Goal: Task Accomplishment & Management: Manage account settings

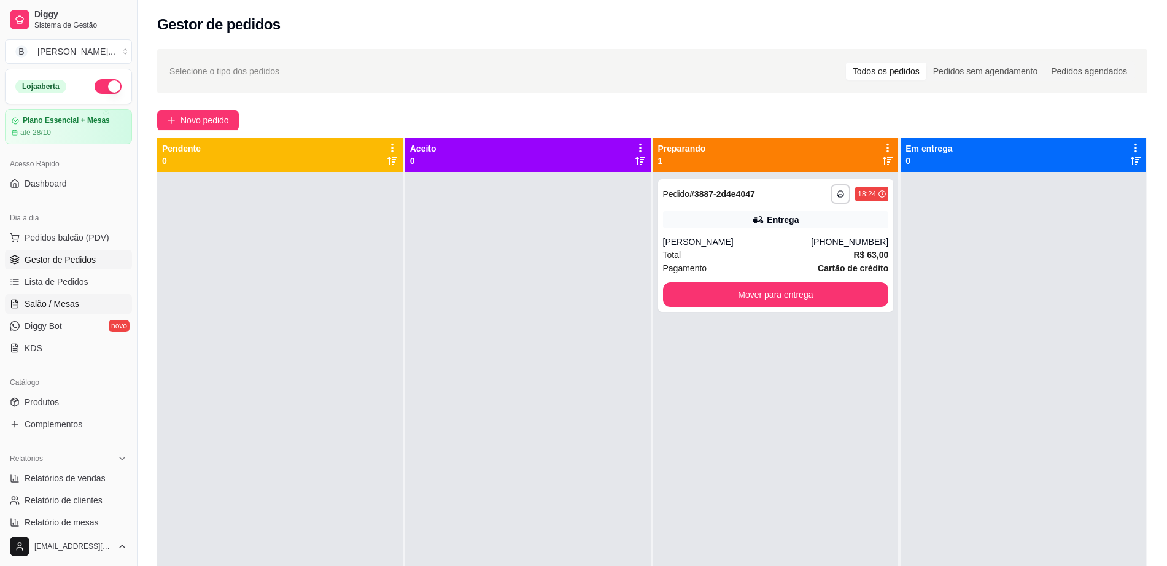
click at [79, 309] on link "Salão / Mesas" at bounding box center [68, 304] width 127 height 20
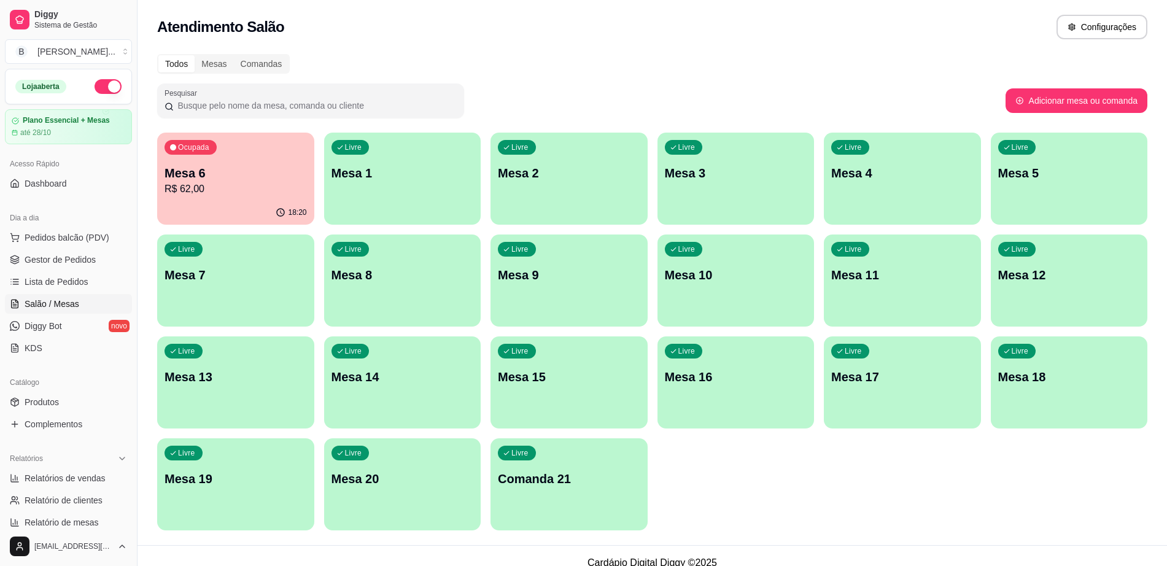
click at [205, 197] on div "Ocupada Mesa 6 R$ 62,00" at bounding box center [235, 167] width 157 height 68
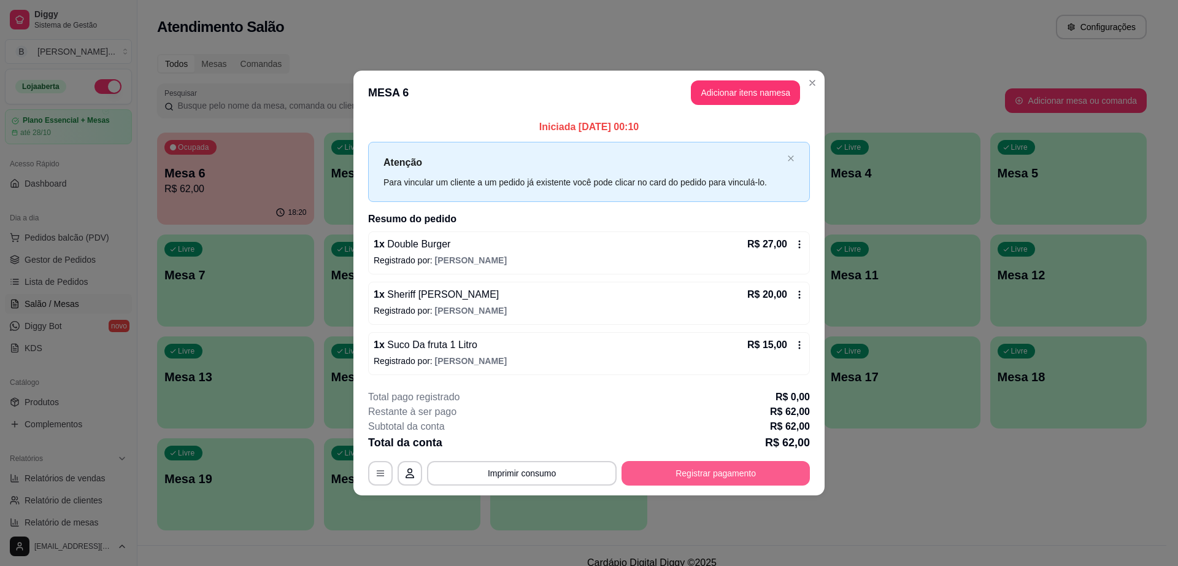
click at [721, 469] on button "Registrar pagamento" at bounding box center [716, 473] width 188 height 25
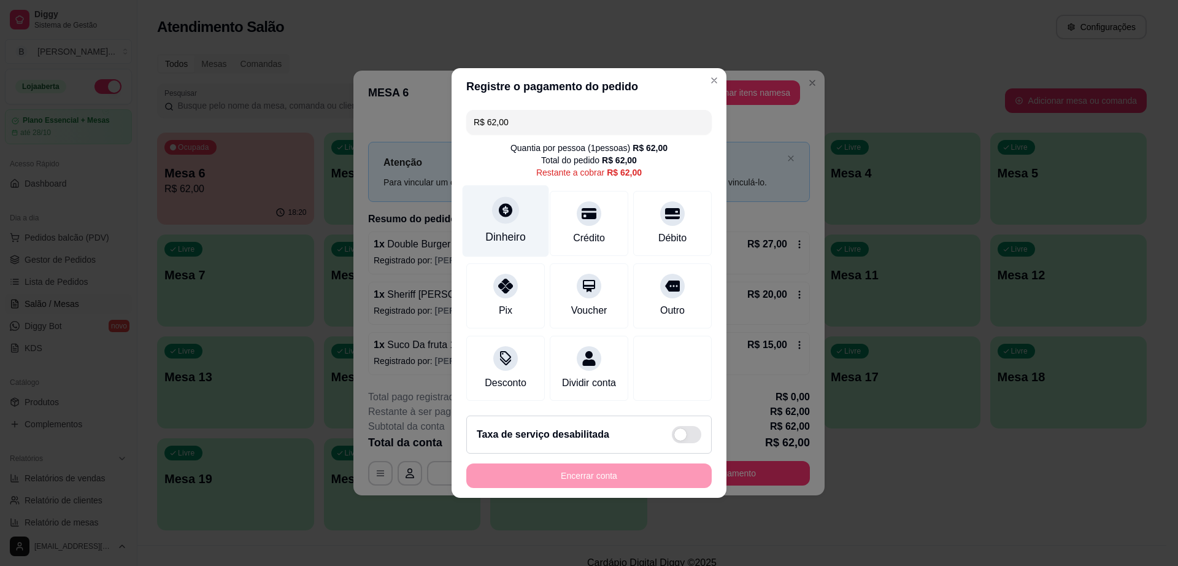
click at [497, 217] on div "Dinheiro" at bounding box center [506, 221] width 87 height 72
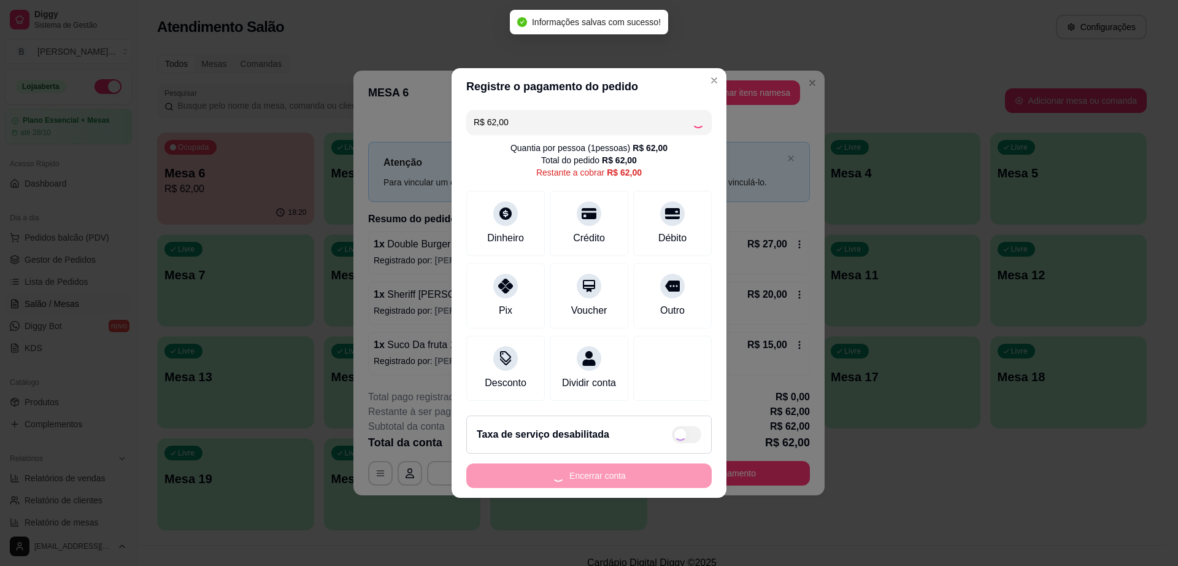
type input "R$ 0,00"
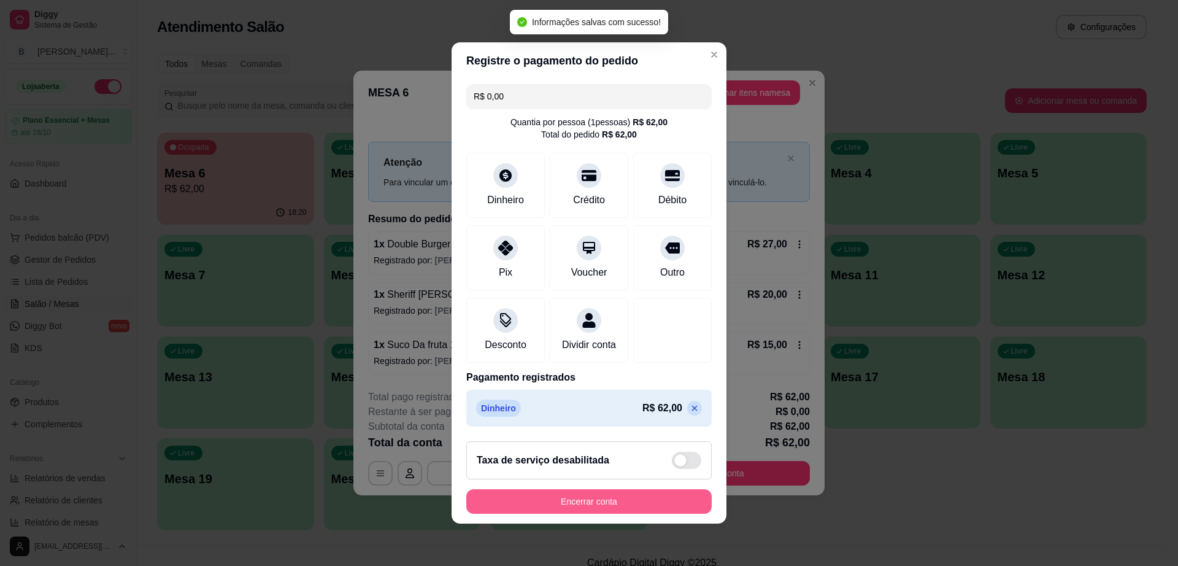
click at [637, 500] on button "Encerrar conta" at bounding box center [588, 501] width 245 height 25
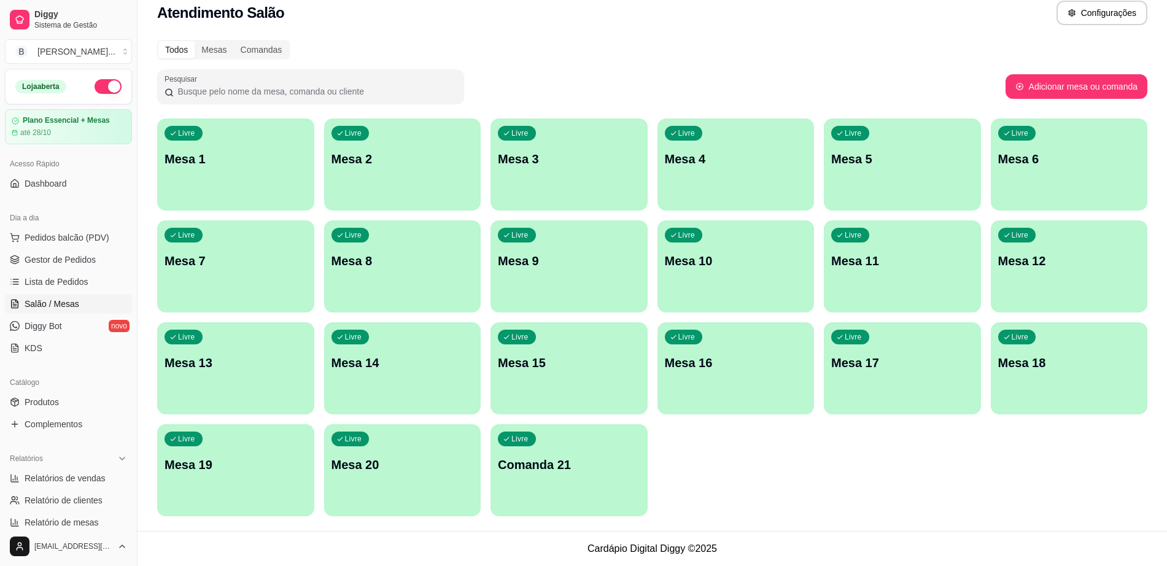
scroll to position [307, 0]
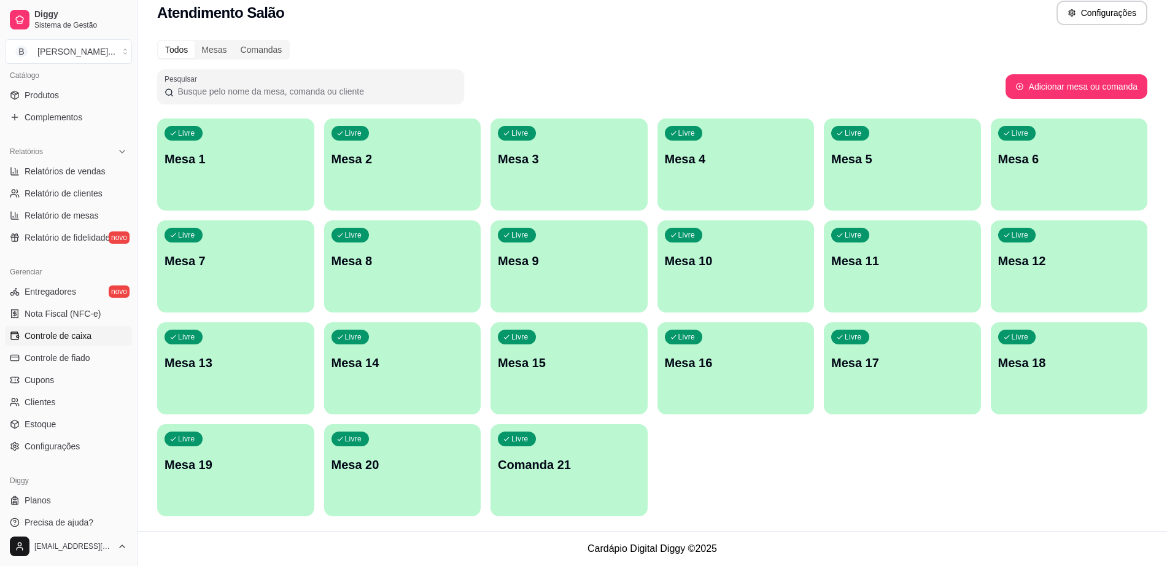
click at [85, 338] on span "Controle de caixa" at bounding box center [58, 336] width 67 height 12
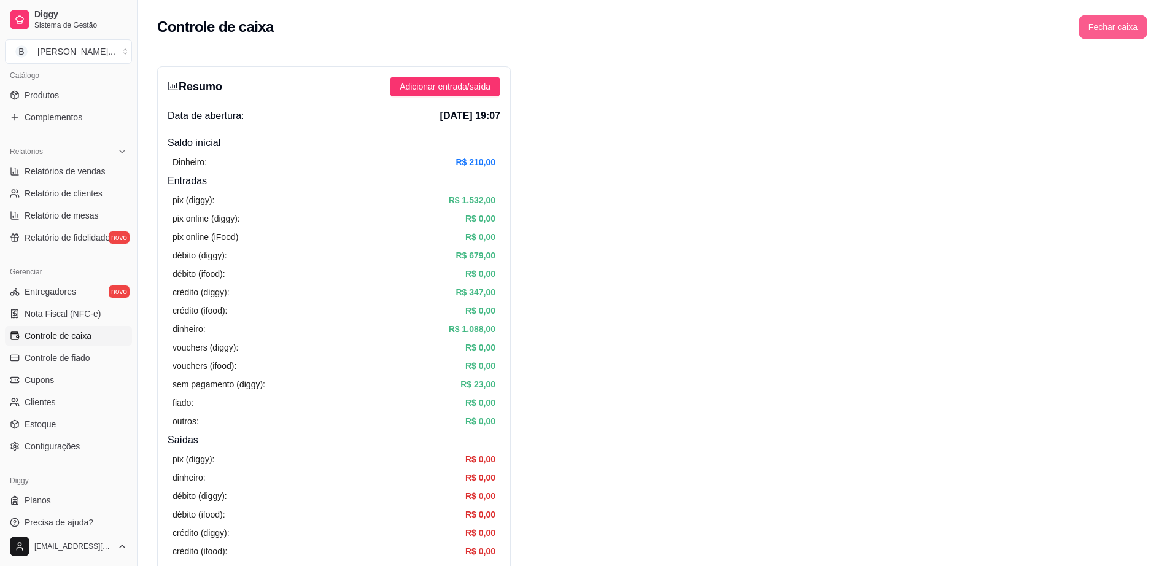
click at [1103, 31] on button "Fechar caixa" at bounding box center [1112, 27] width 69 height 25
click at [1141, 102] on span "Sim" at bounding box center [1147, 109] width 15 height 14
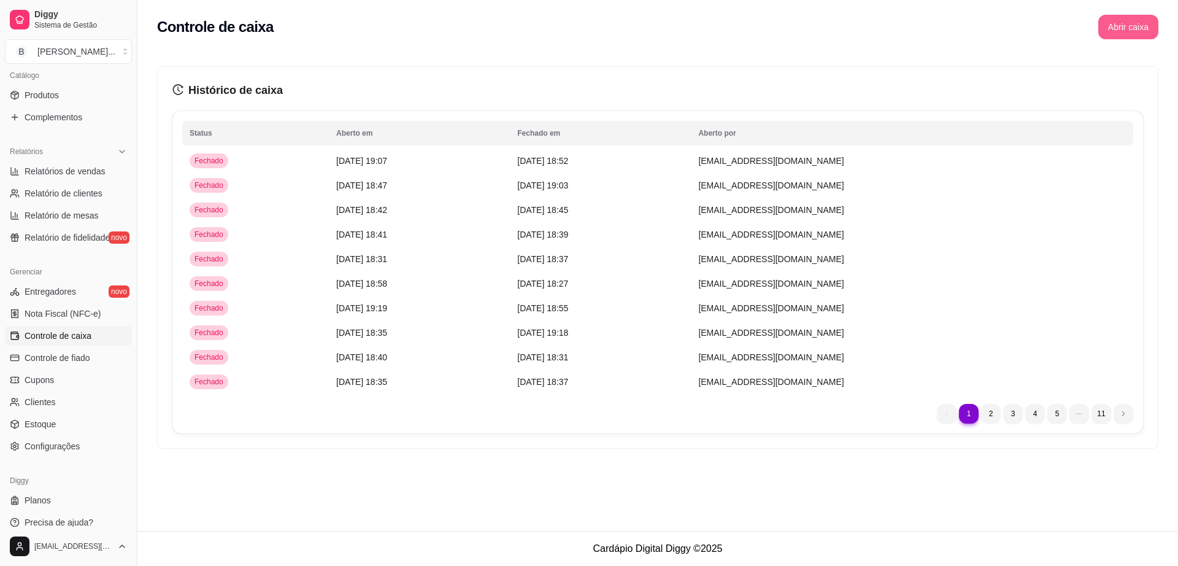
click at [1135, 15] on button "Abrir caixa" at bounding box center [1129, 27] width 60 height 25
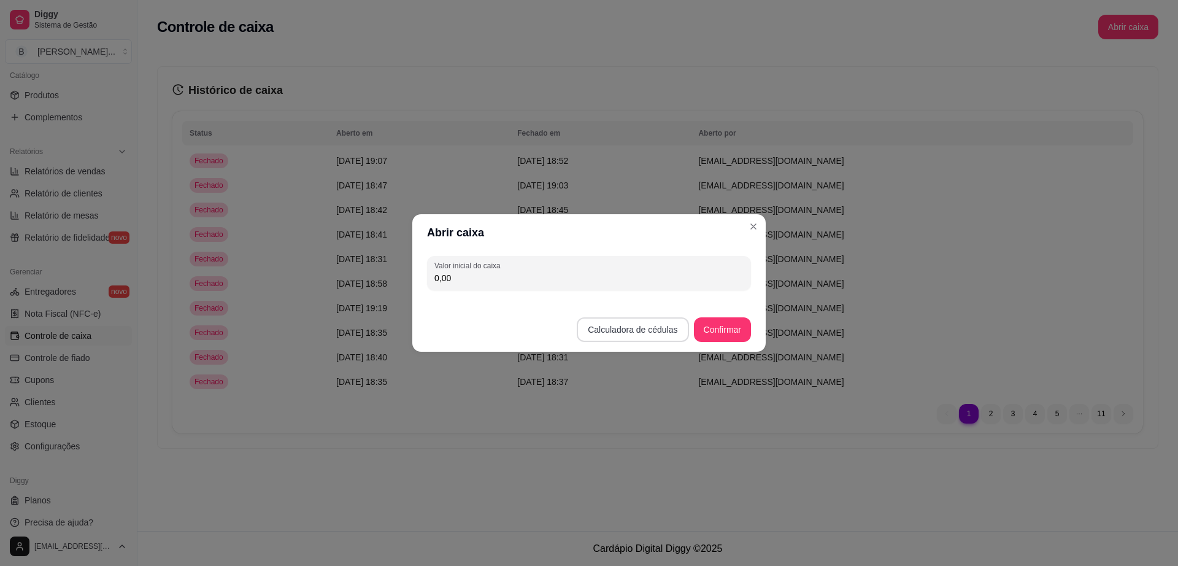
click at [638, 327] on button "Calculadora de cédulas" at bounding box center [633, 329] width 112 height 25
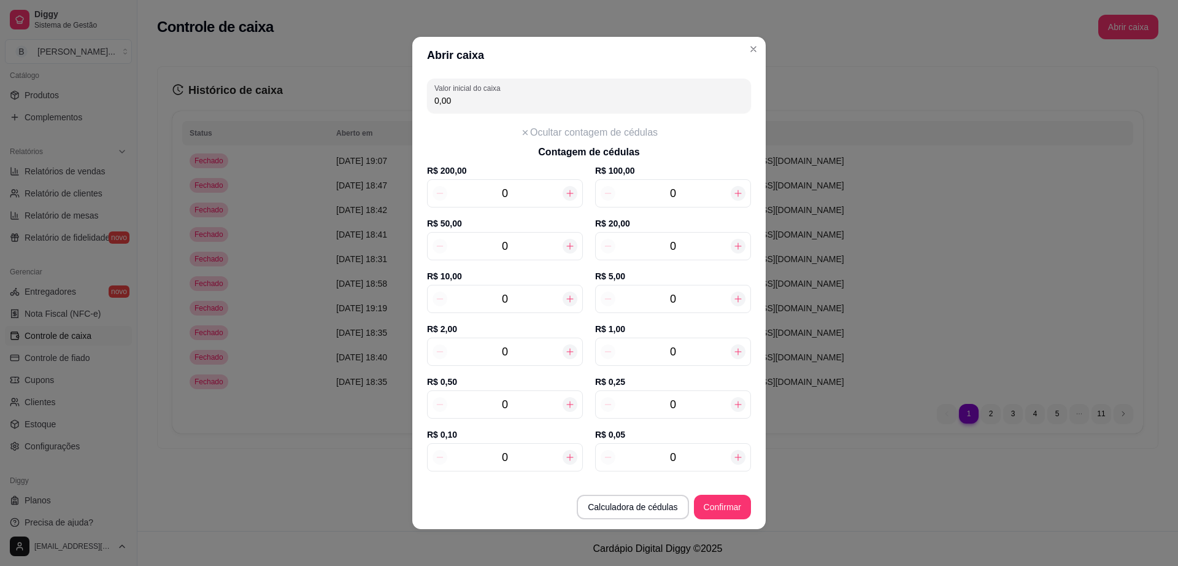
click at [670, 300] on input "0" at bounding box center [673, 298] width 115 height 17
type input "10,00"
type input "22"
type input "110,00"
type input "22"
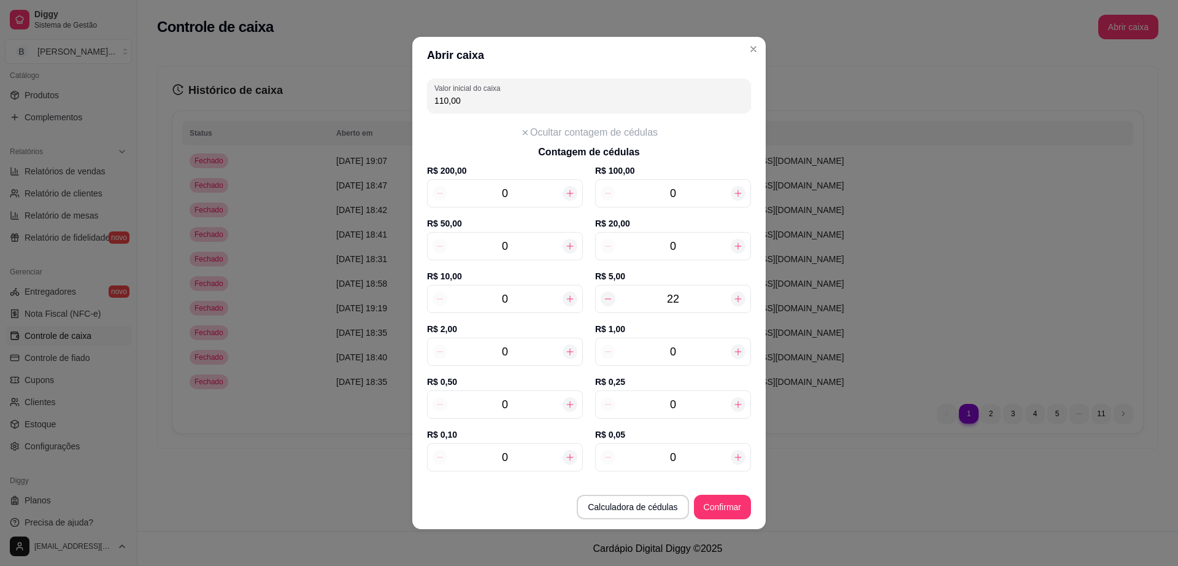
click at [525, 296] on input "0" at bounding box center [504, 298] width 115 height 17
type input "170,00"
type input "6"
click at [519, 353] on input "0" at bounding box center [504, 351] width 115 height 17
type input "172,00"
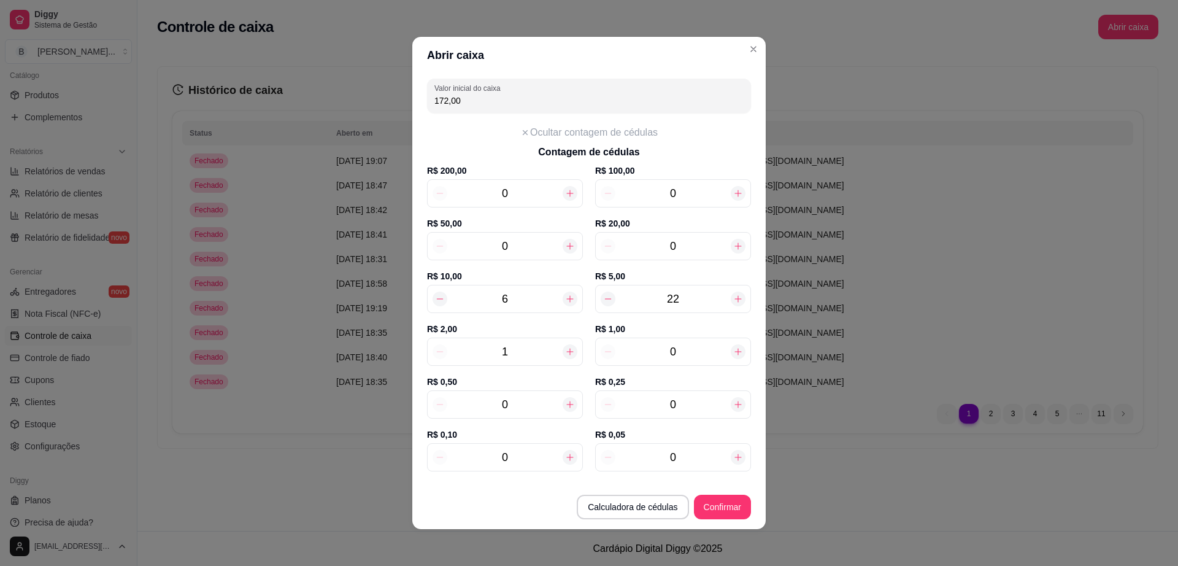
type input "12"
type input "194,00"
type input "12"
click at [734, 501] on button "Confirmar" at bounding box center [723, 507] width 56 height 24
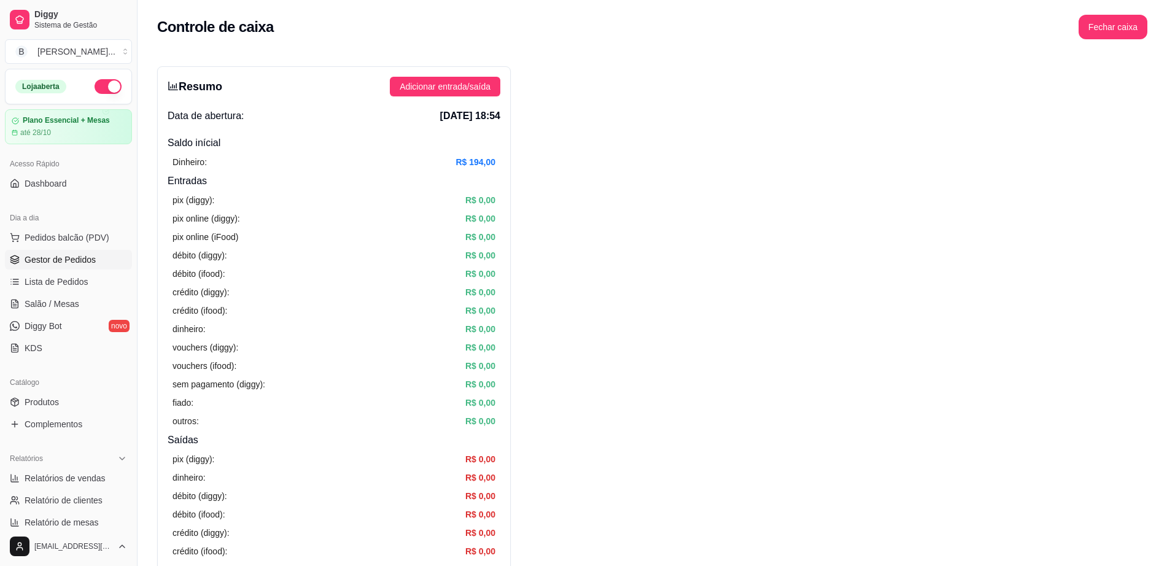
click at [65, 260] on span "Gestor de Pedidos" at bounding box center [60, 259] width 71 height 12
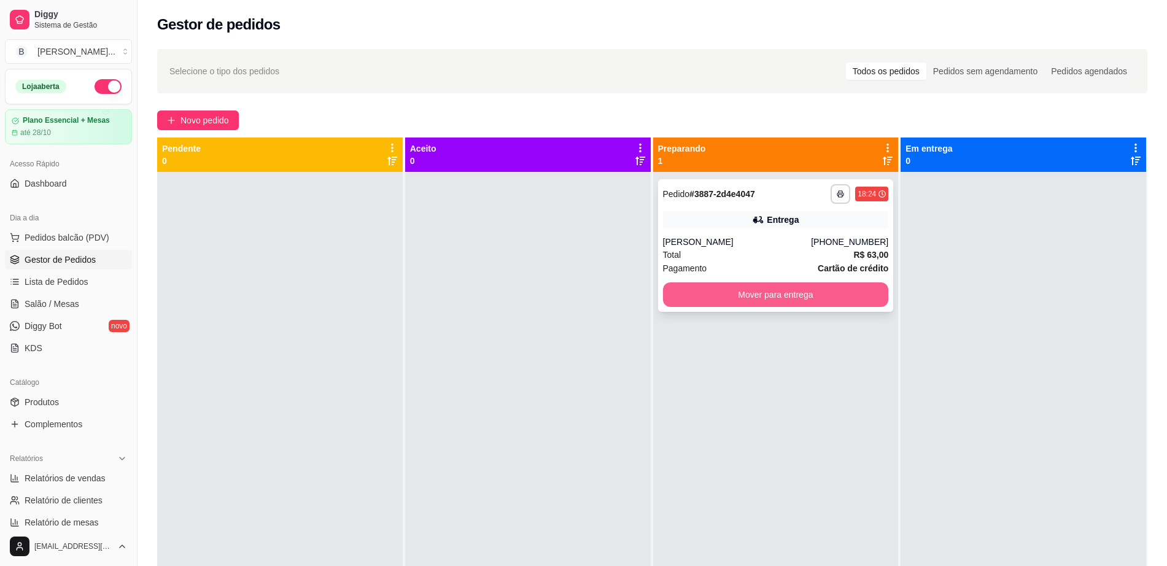
click at [730, 303] on button "Mover para entrega" at bounding box center [776, 294] width 226 height 25
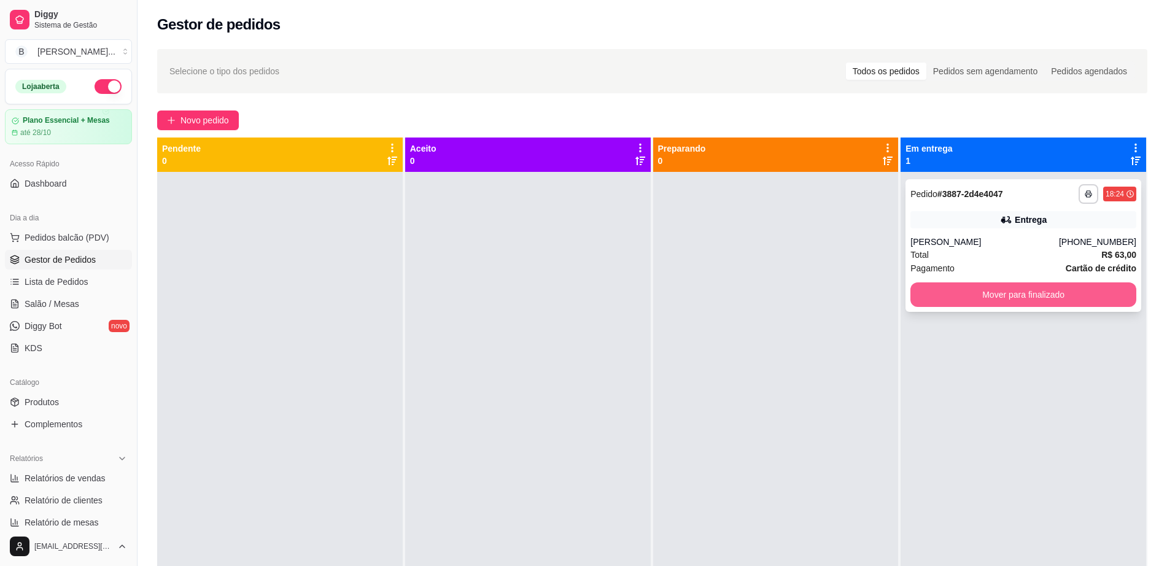
click at [953, 286] on button "Mover para finalizado" at bounding box center [1023, 294] width 226 height 25
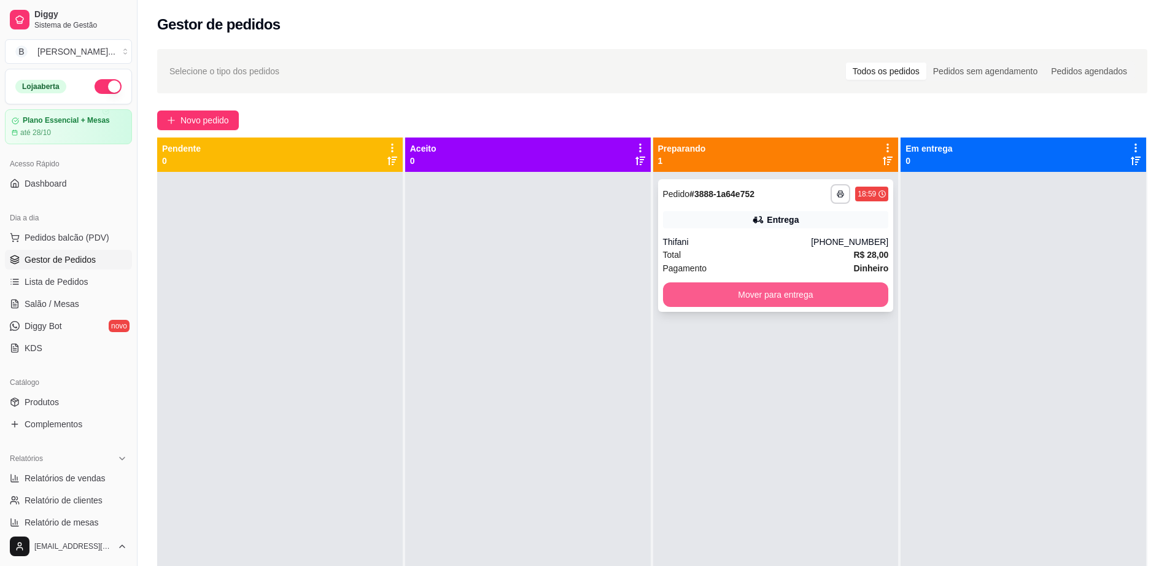
click at [763, 303] on button "Mover para entrega" at bounding box center [776, 294] width 226 height 25
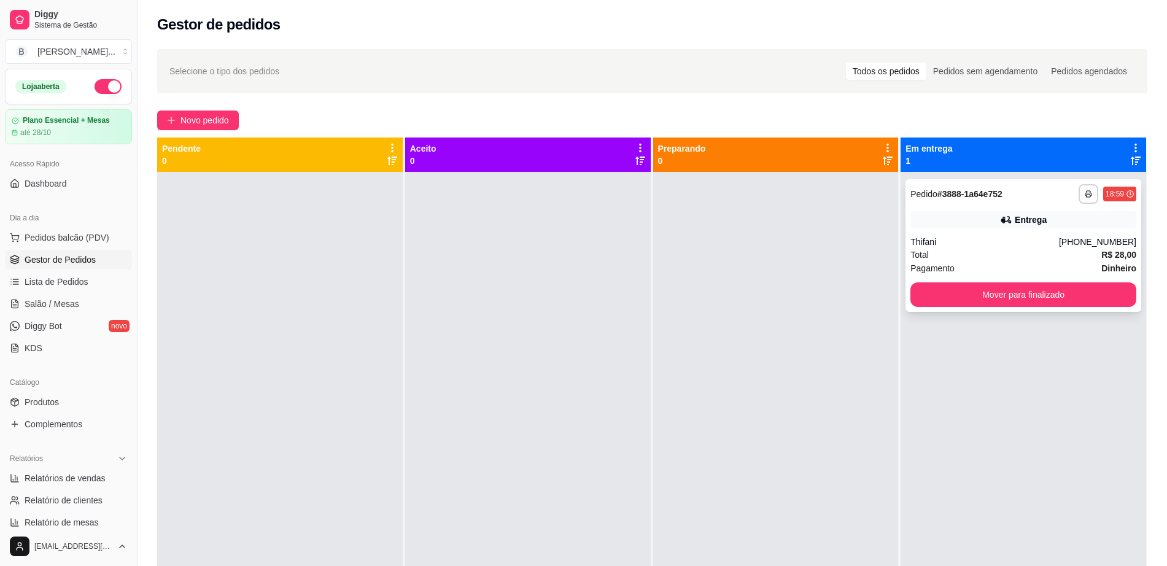
click at [974, 255] on div "Total R$ 28,00" at bounding box center [1023, 255] width 226 height 14
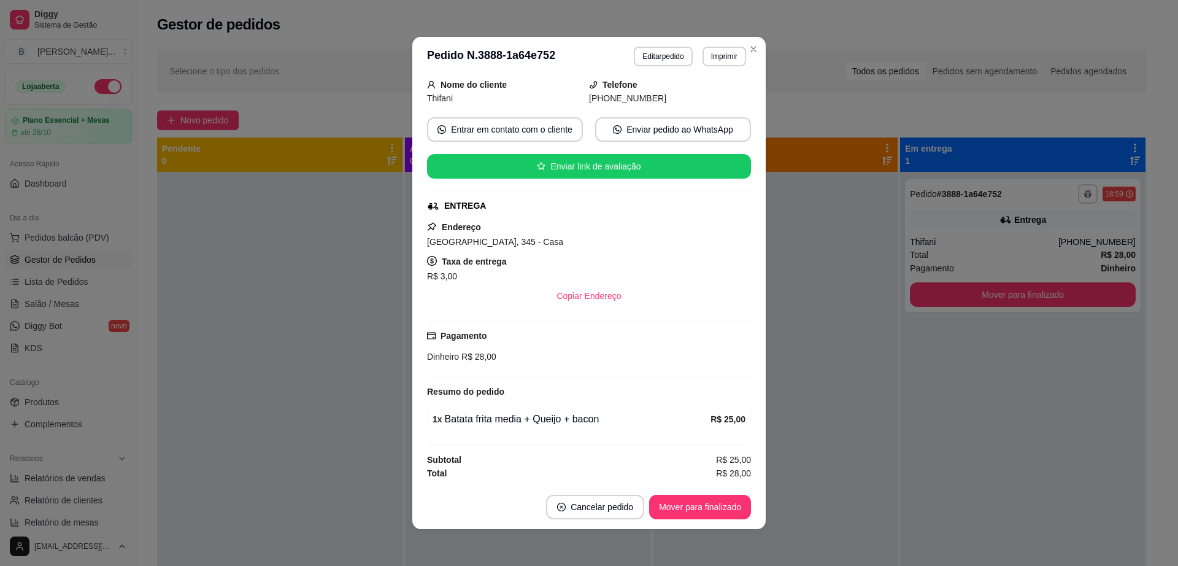
scroll to position [2, 0]
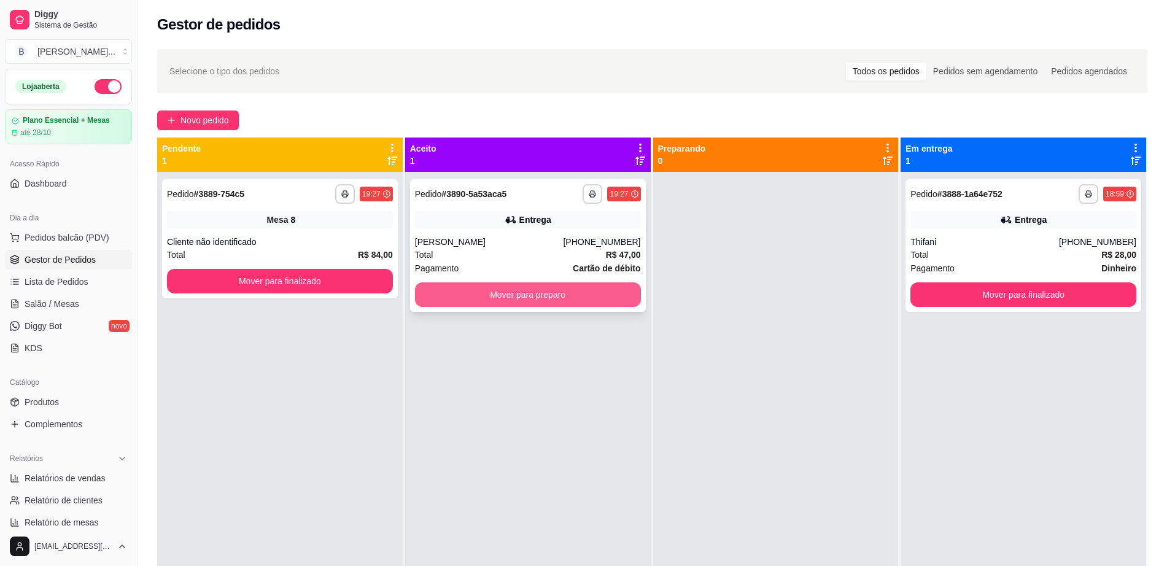
click at [487, 292] on button "Mover para preparo" at bounding box center [528, 294] width 226 height 25
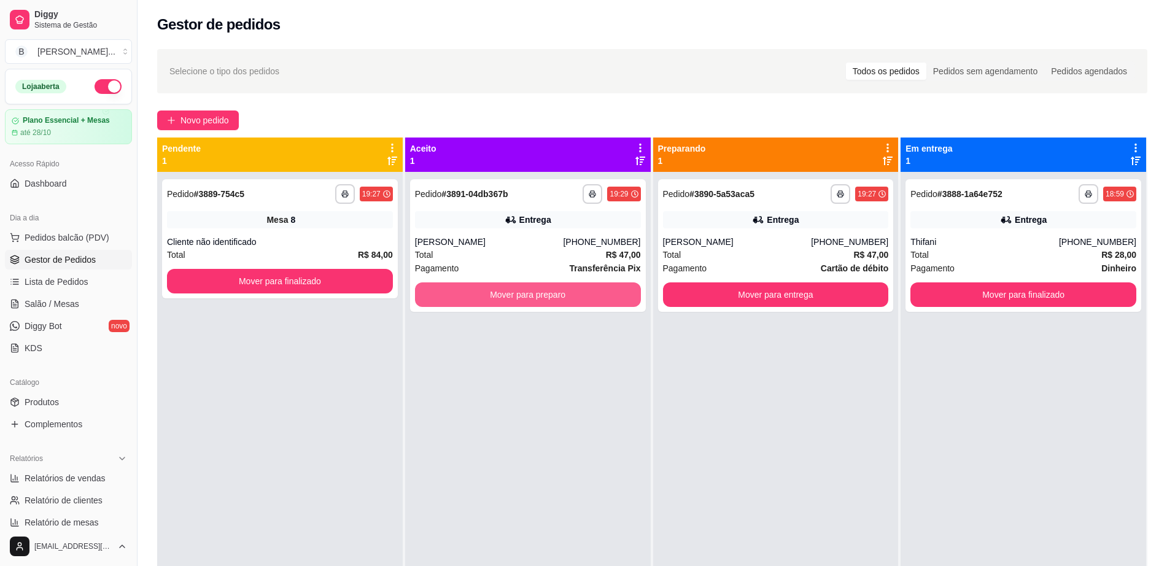
click at [487, 292] on button "Mover para preparo" at bounding box center [528, 294] width 226 height 25
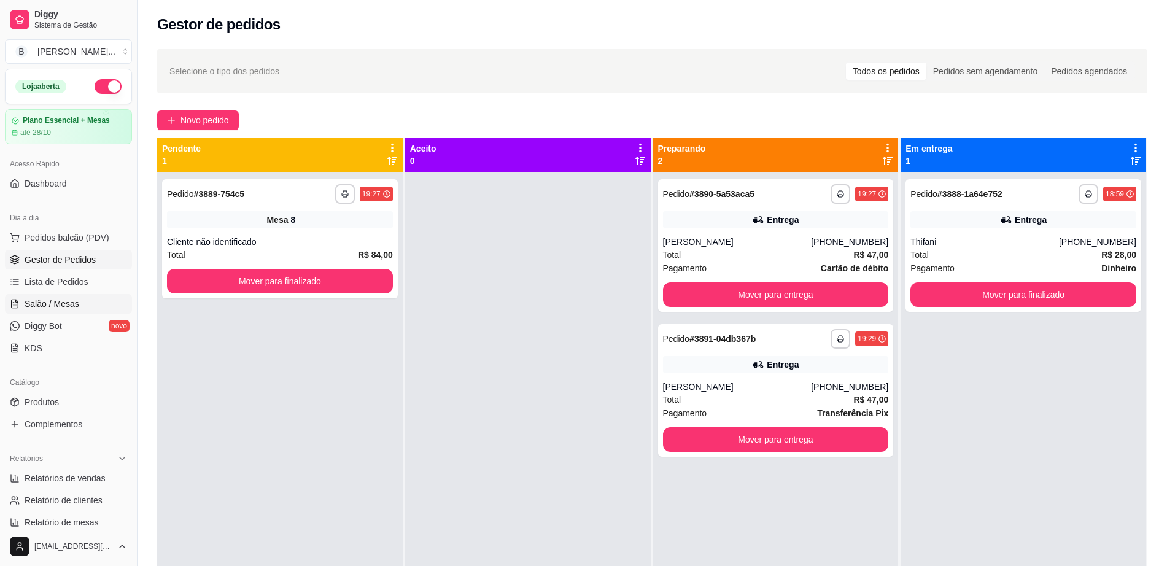
click at [80, 302] on link "Salão / Mesas" at bounding box center [68, 304] width 127 height 20
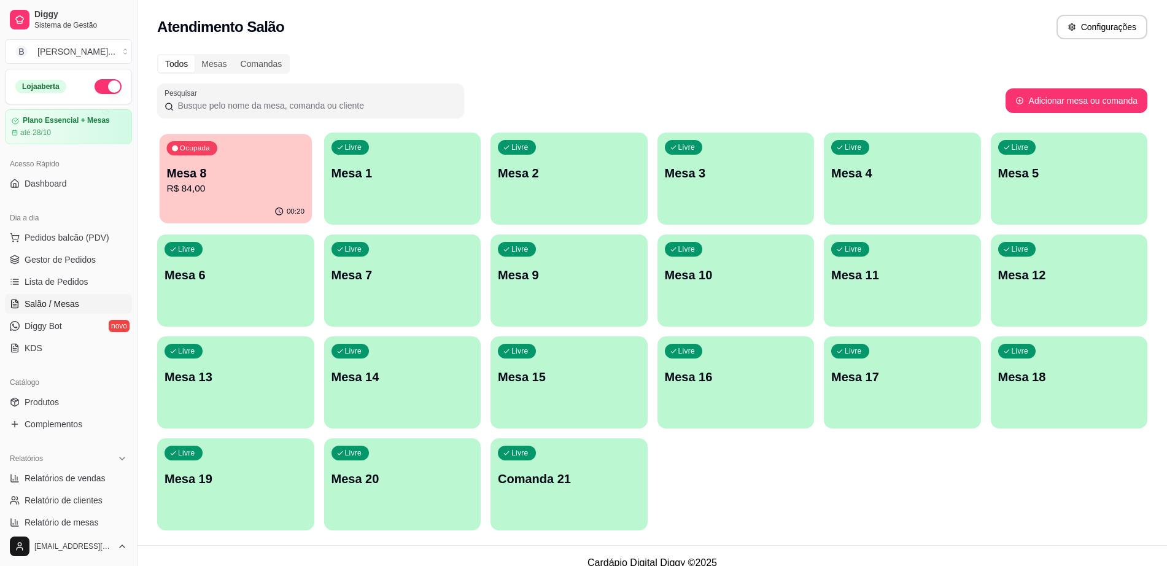
click at [233, 178] on p "Mesa 8" at bounding box center [235, 173] width 138 height 17
click at [227, 178] on p "Mesa 8" at bounding box center [235, 173] width 138 height 17
click at [100, 263] on link "Gestor de Pedidos" at bounding box center [68, 260] width 127 height 20
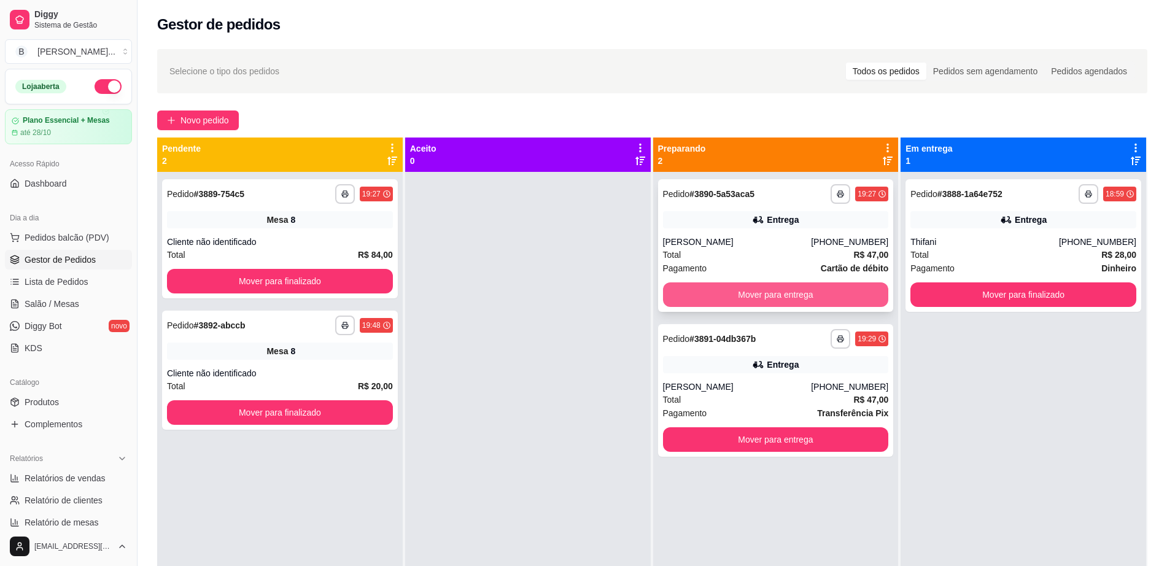
click at [688, 292] on button "Mover para entrega" at bounding box center [776, 294] width 226 height 25
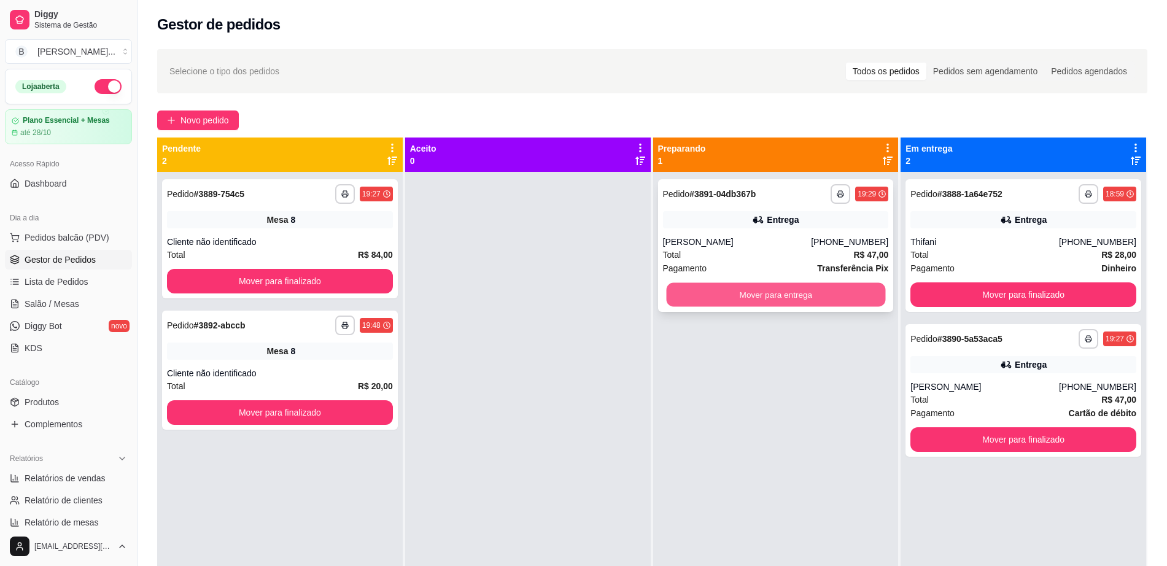
click at [751, 293] on button "Mover para entrega" at bounding box center [775, 295] width 219 height 24
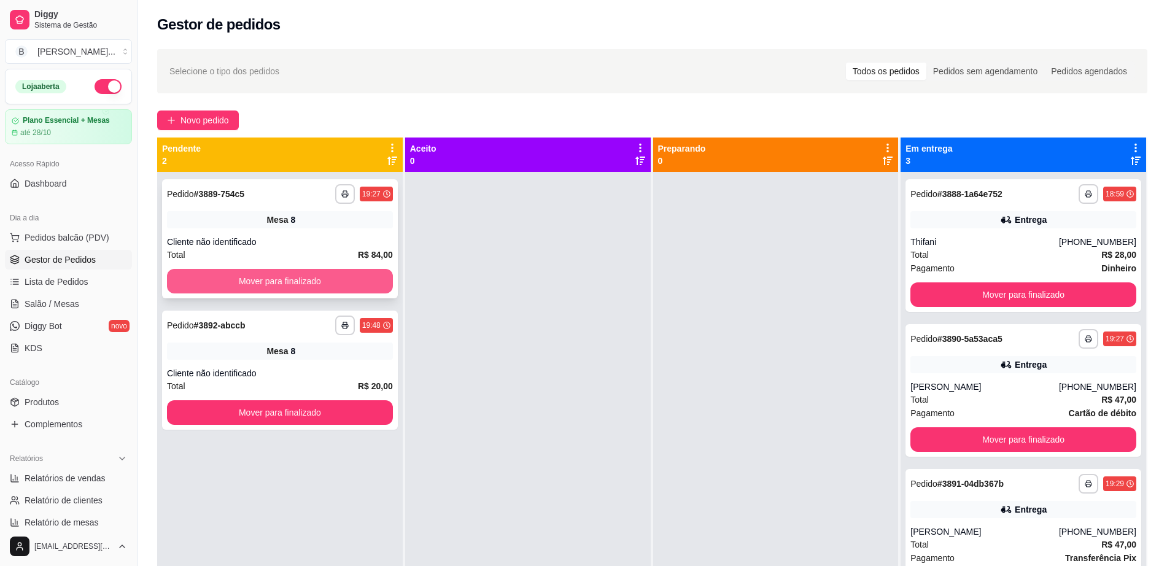
click at [319, 275] on button "Mover para finalizado" at bounding box center [280, 281] width 226 height 25
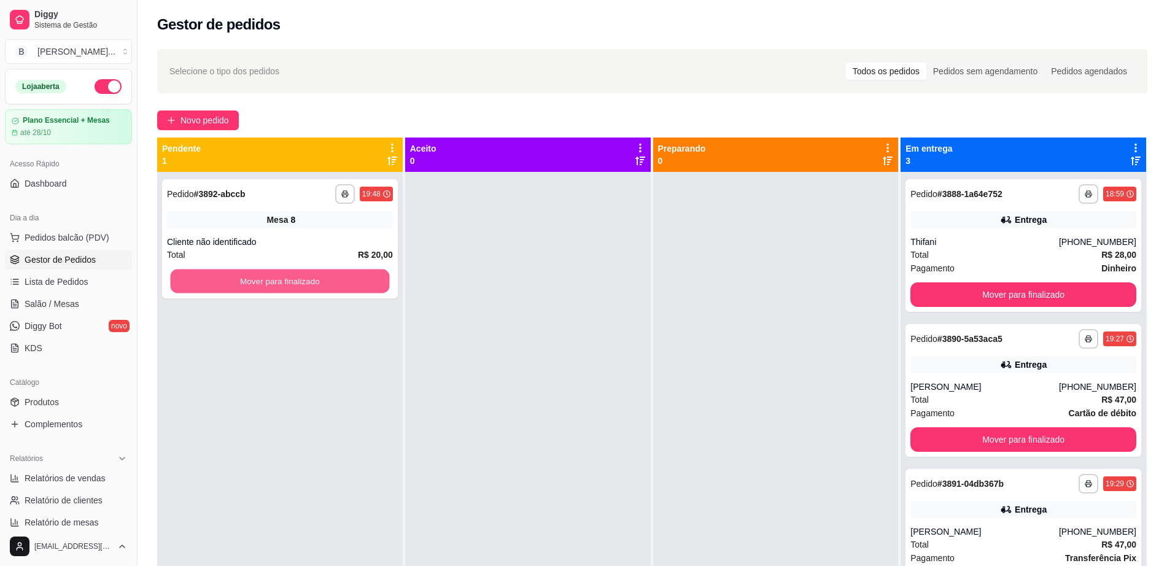
click at [320, 275] on button "Mover para finalizado" at bounding box center [280, 281] width 219 height 24
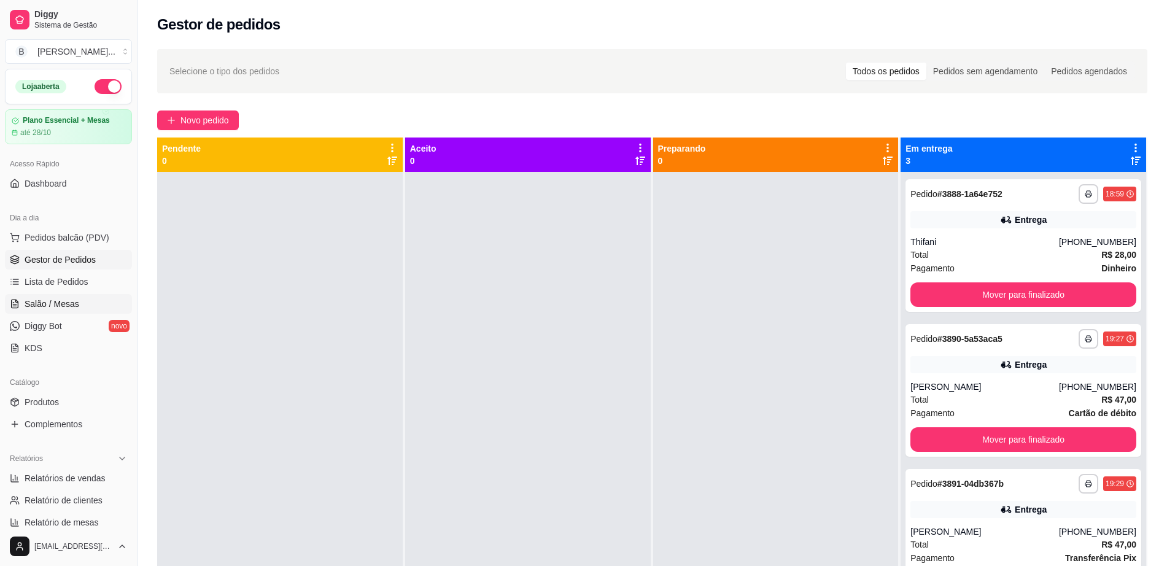
click at [58, 303] on span "Salão / Mesas" at bounding box center [52, 304] width 55 height 12
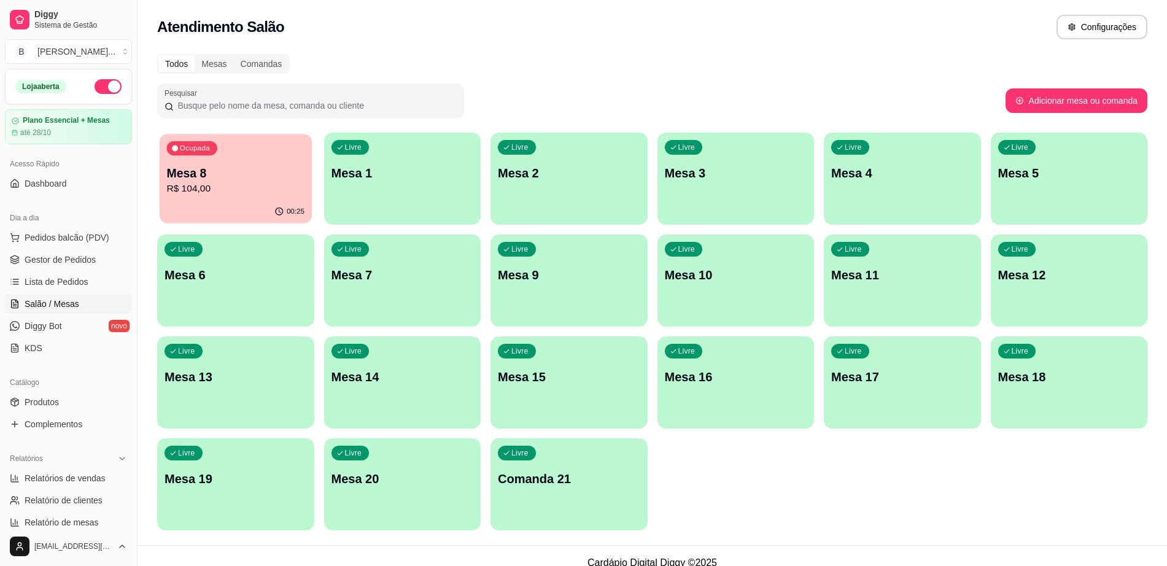
click at [244, 174] on p "Mesa 8" at bounding box center [235, 173] width 138 height 17
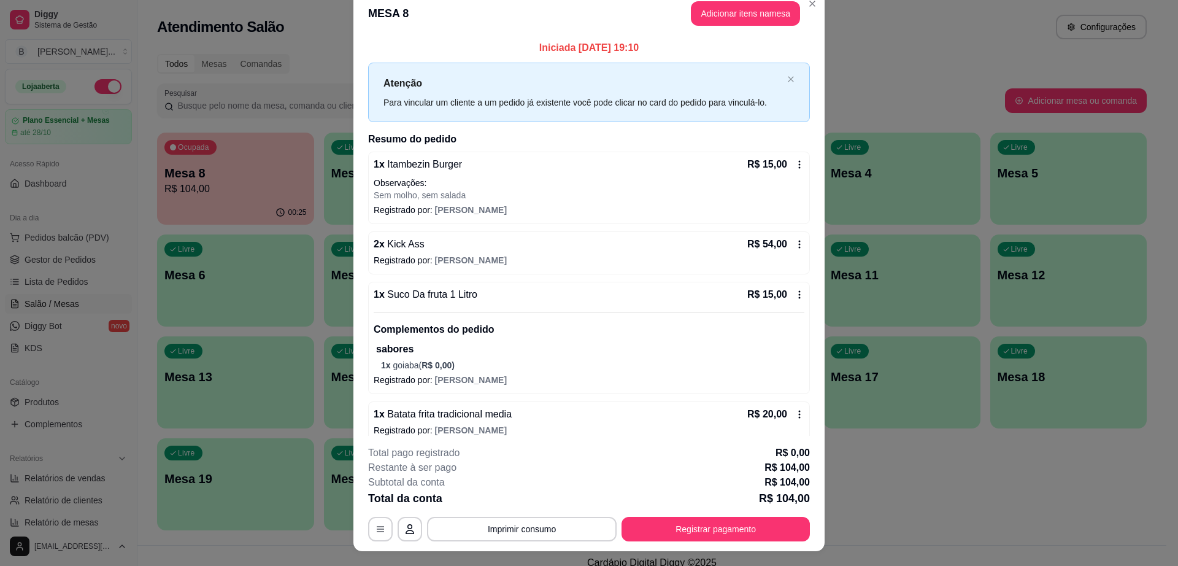
scroll to position [18, 0]
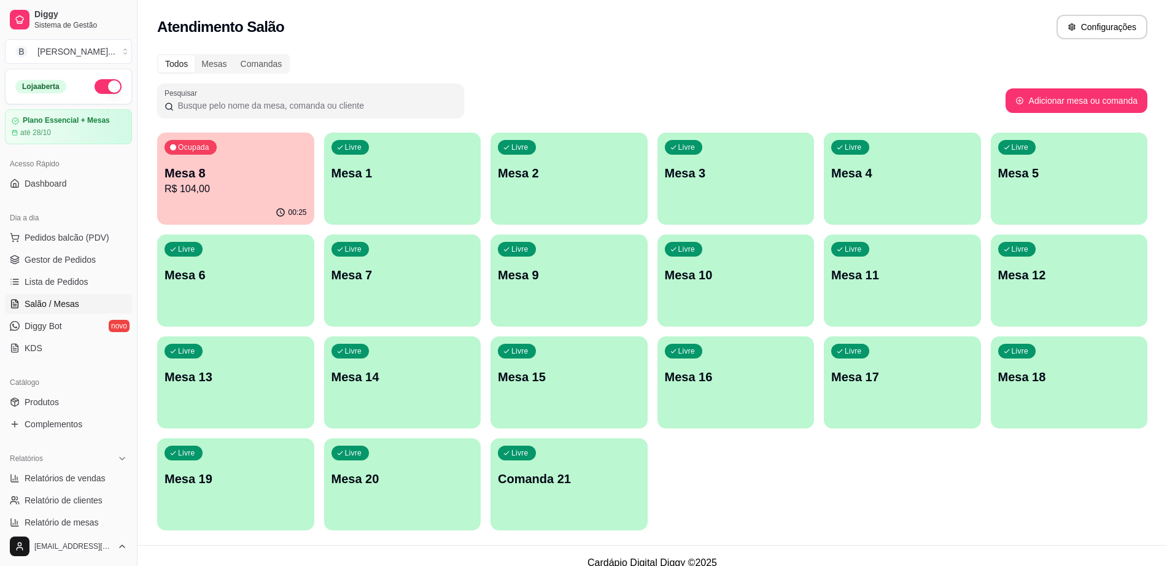
click at [251, 187] on p "R$ 104,00" at bounding box center [235, 189] width 142 height 15
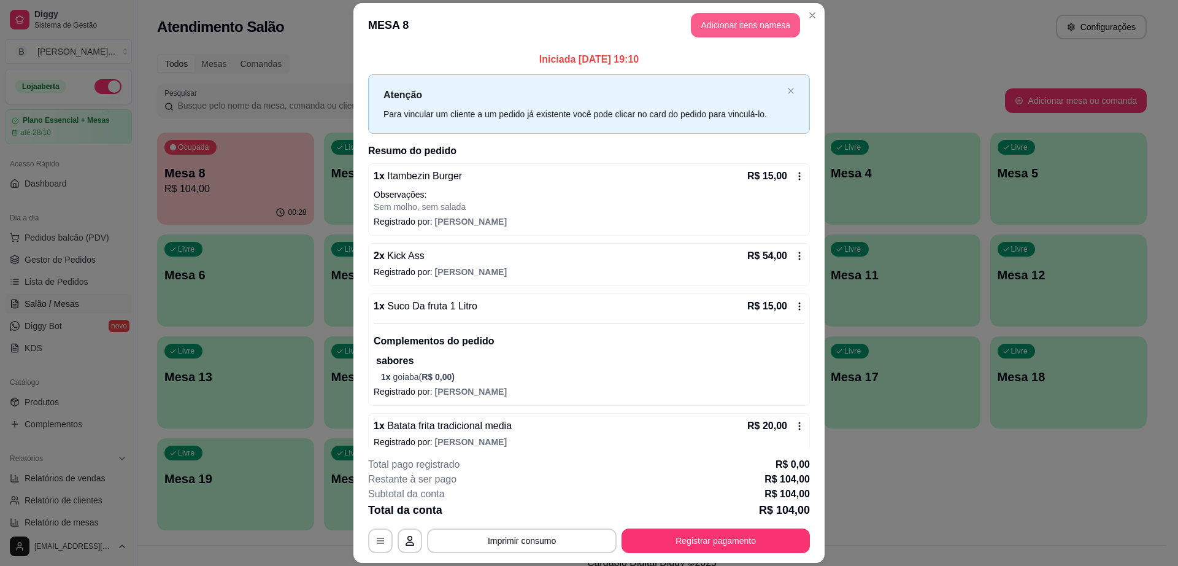
click at [716, 21] on button "Adicionar itens na mesa" at bounding box center [745, 25] width 109 height 25
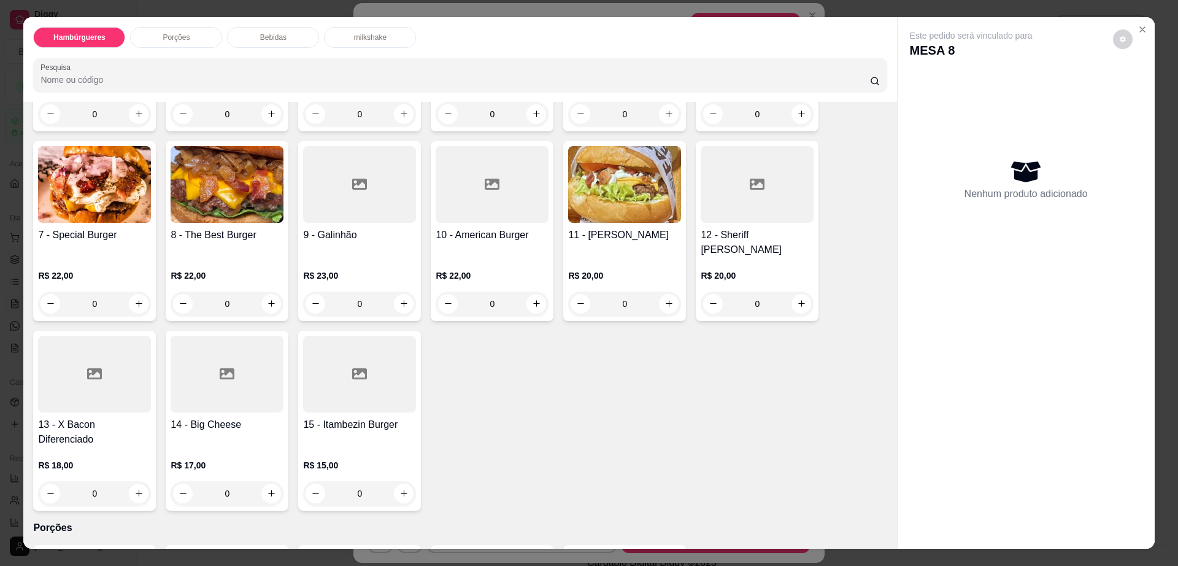
click at [278, 31] on div "Bebidas" at bounding box center [273, 37] width 92 height 21
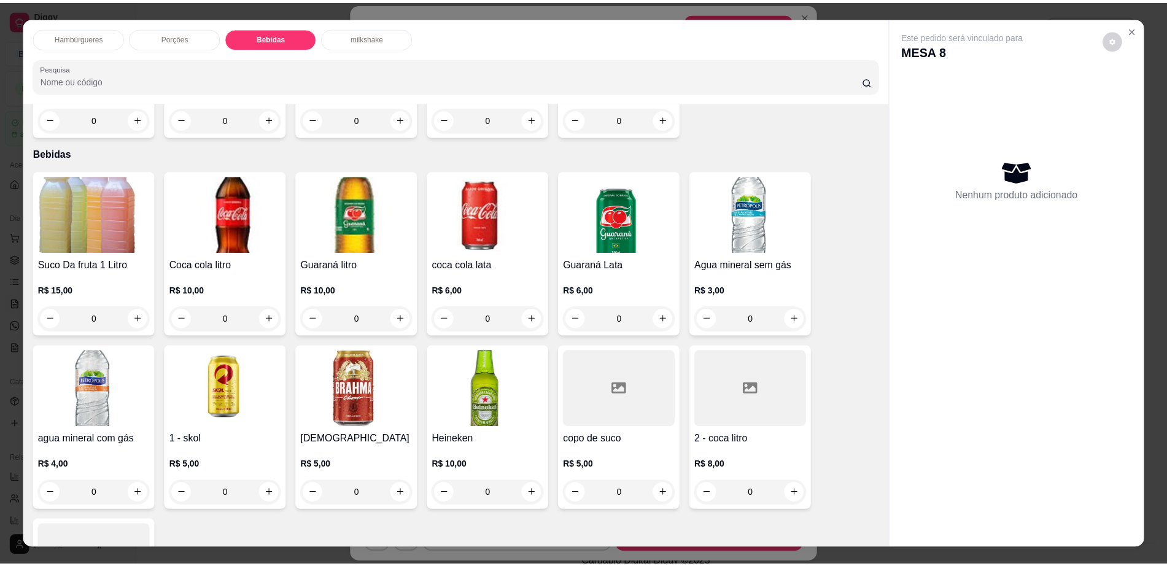
scroll to position [22, 0]
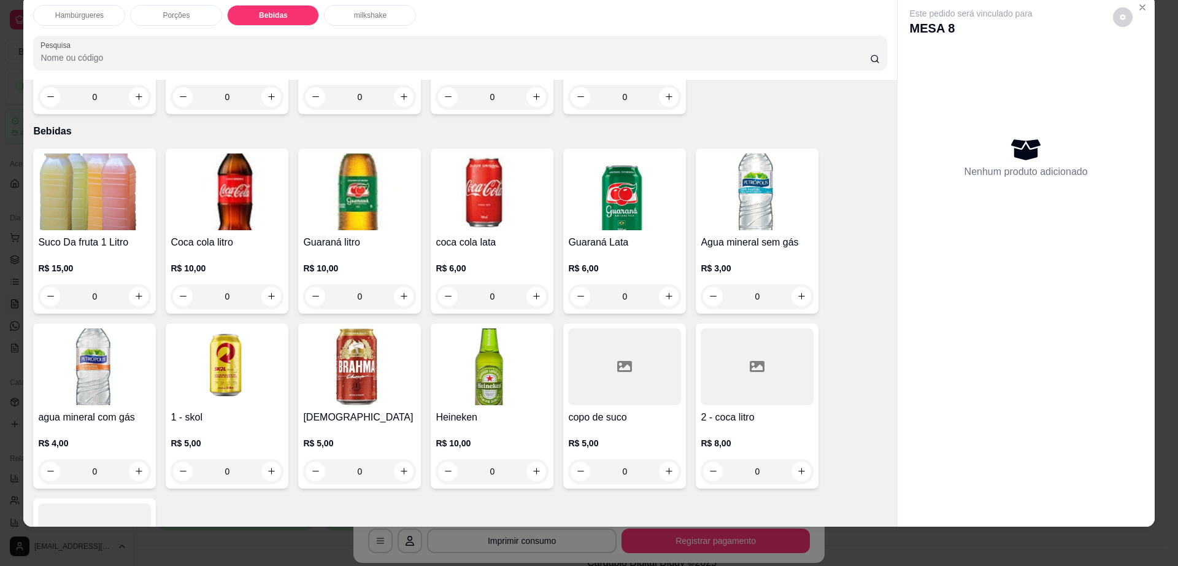
click at [70, 503] on div at bounding box center [94, 541] width 113 height 77
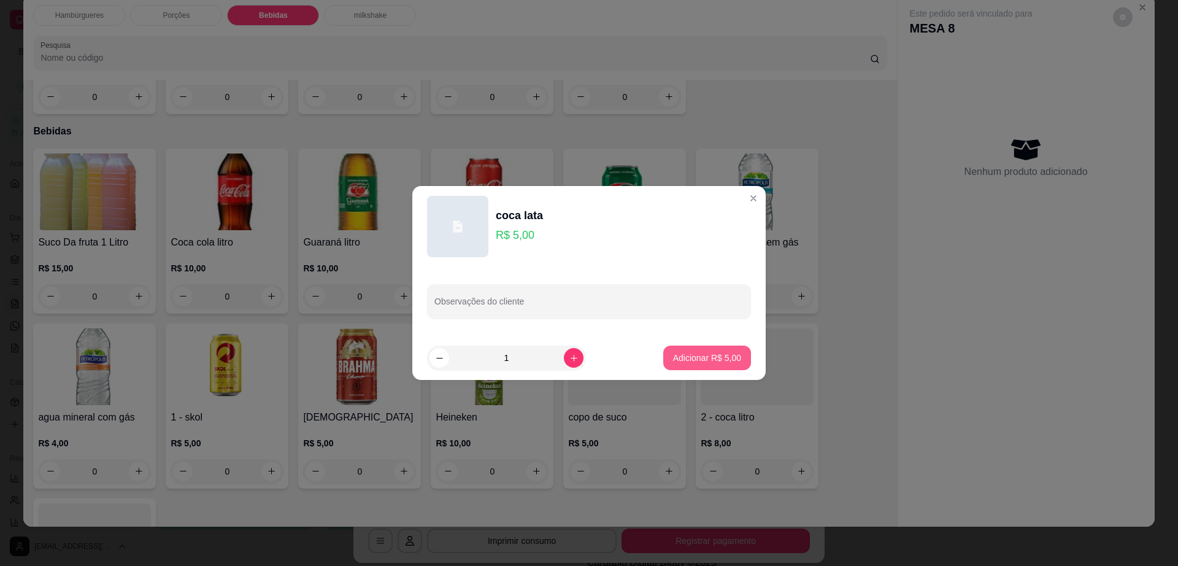
click at [674, 357] on p "Adicionar R$ 5,00" at bounding box center [707, 358] width 68 height 12
type input "1"
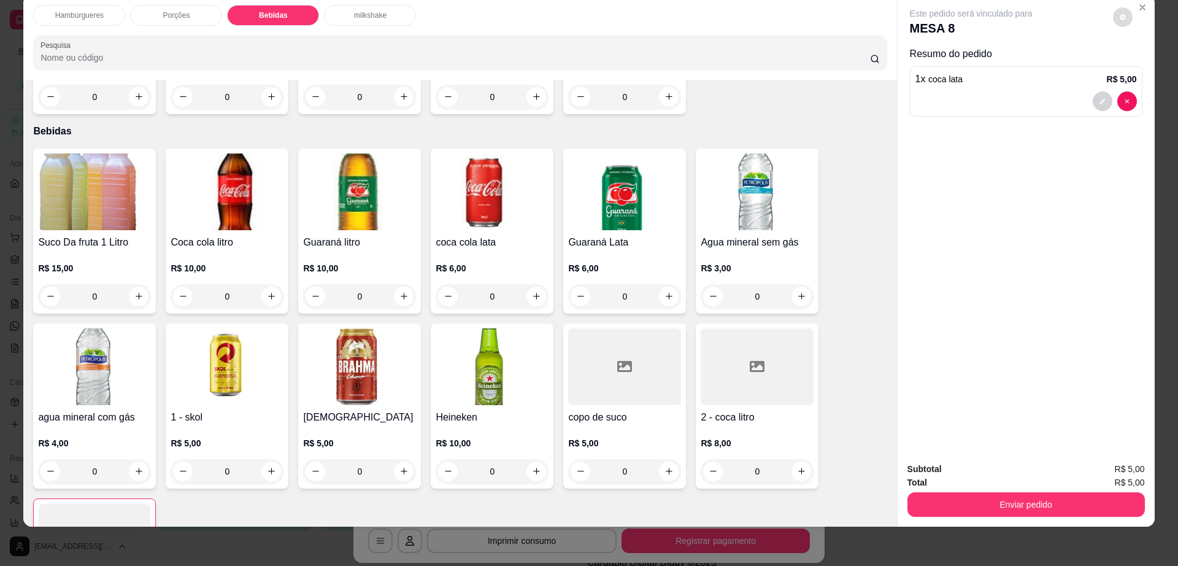
click at [1117, 23] on button "decrease-product-quantity" at bounding box center [1123, 17] width 20 height 20
click at [1152, 64] on span "Automatic updates" at bounding box center [1150, 66] width 10 height 10
click at [1140, 66] on input "Automatic updates" at bounding box center [1136, 70] width 8 height 8
checkbox input "false"
click at [1011, 512] on button "Enviar pedido" at bounding box center [1027, 504] width 238 height 25
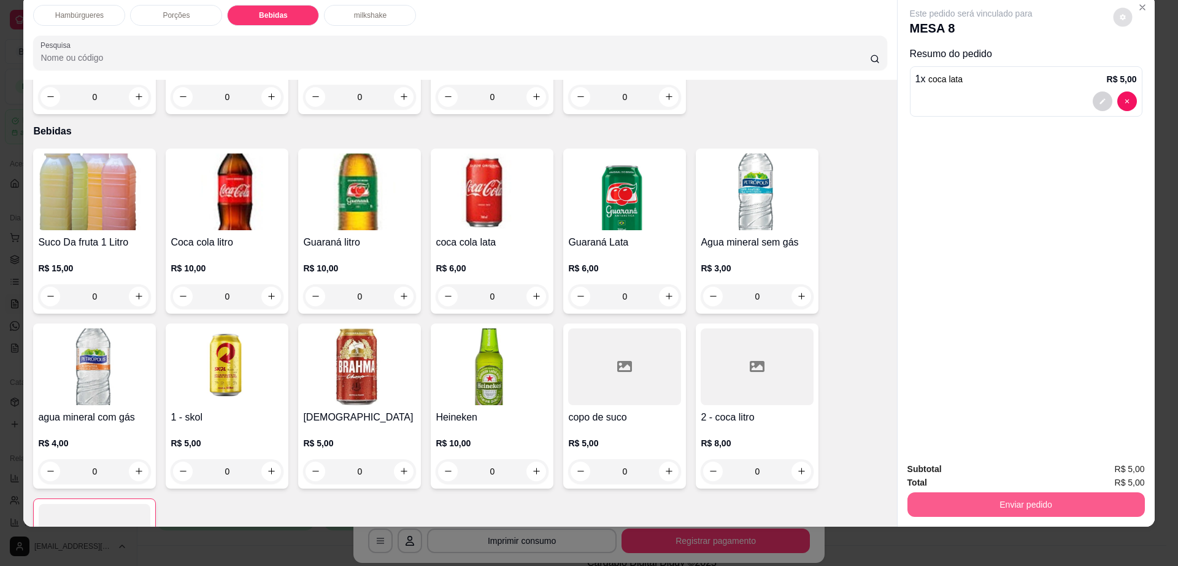
click at [1017, 500] on button "Enviar pedido" at bounding box center [1027, 504] width 238 height 25
click at [1111, 468] on button "Enviar pedido" at bounding box center [1111, 474] width 69 height 23
